Goal: Information Seeking & Learning: Learn about a topic

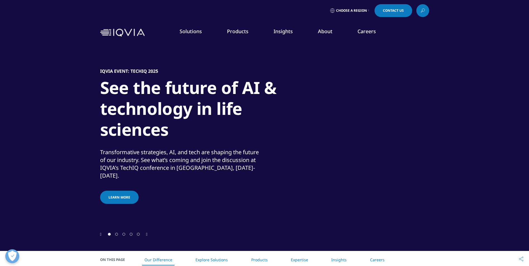
click at [134, 34] on img at bounding box center [122, 33] width 45 height 8
